Goal: Check status: Check status

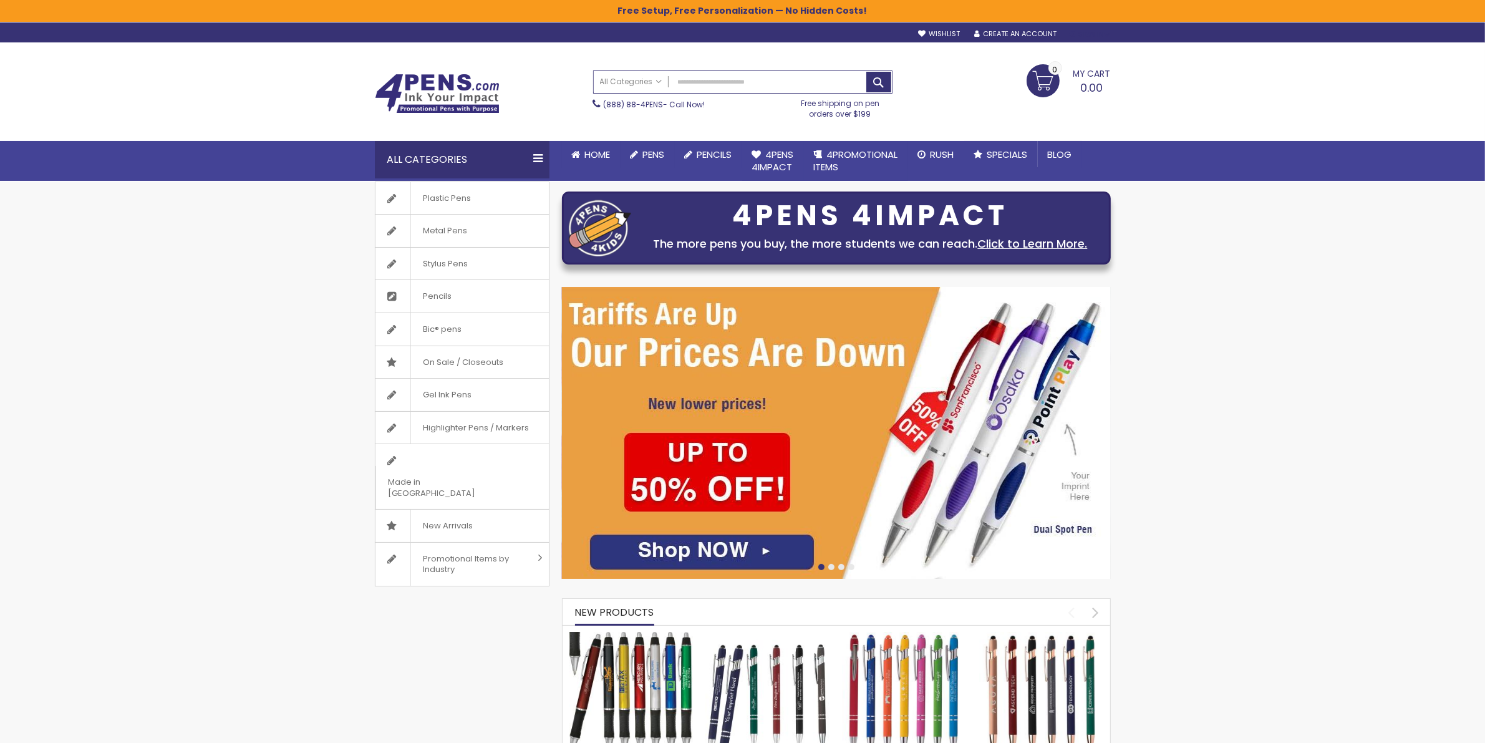
type input "**********"
click at [1085, 33] on div "Sign In" at bounding box center [1089, 34] width 41 height 9
click at [1012, 138] on span "Login" at bounding box center [1016, 140] width 27 height 12
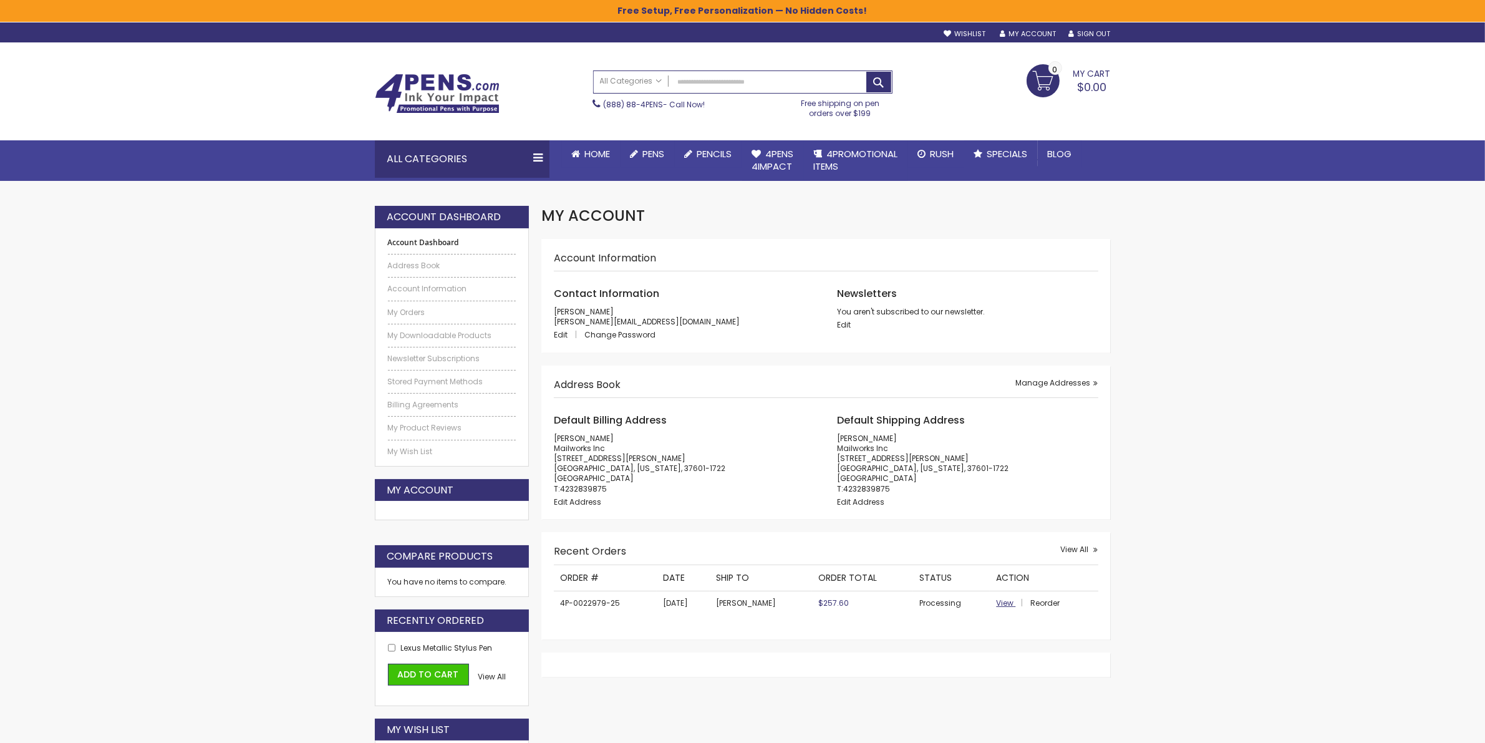
click at [996, 599] on span "View" at bounding box center [1004, 602] width 17 height 11
